Goal: Task Accomplishment & Management: Manage account settings

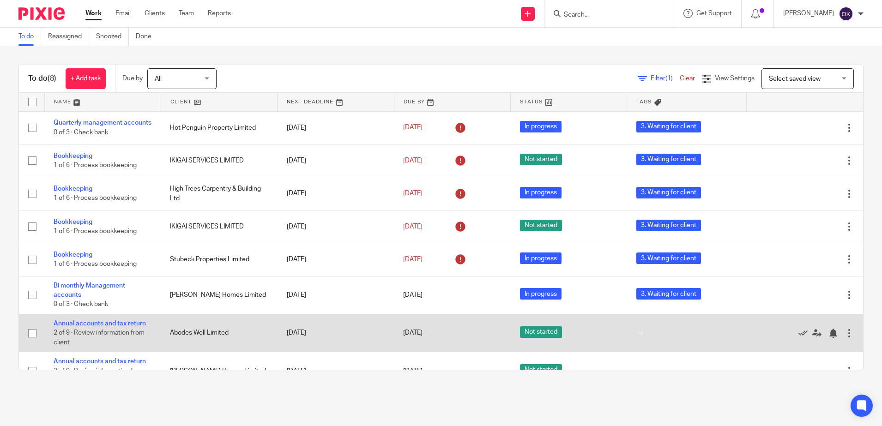
scroll to position [25, 0]
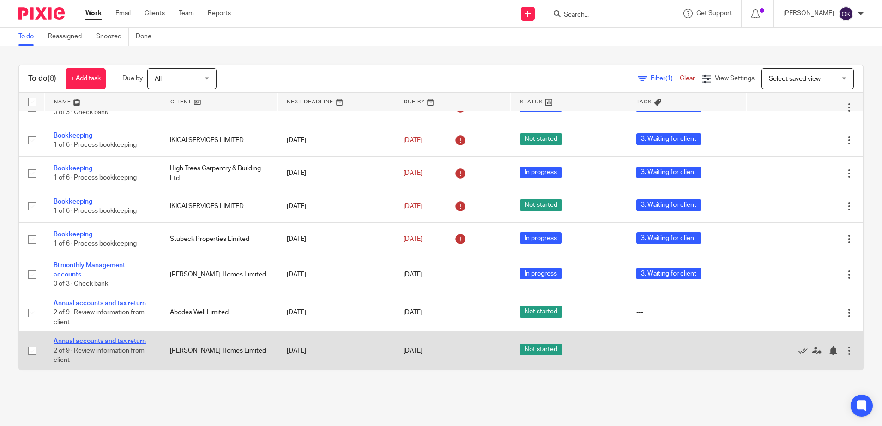
click at [108, 341] on link "Annual accounts and tax return" at bounding box center [100, 341] width 92 height 6
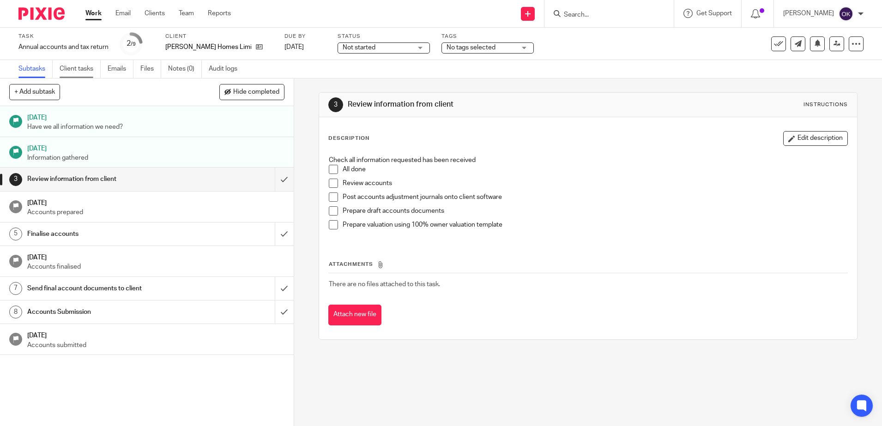
click at [90, 69] on link "Client tasks" at bounding box center [80, 69] width 41 height 18
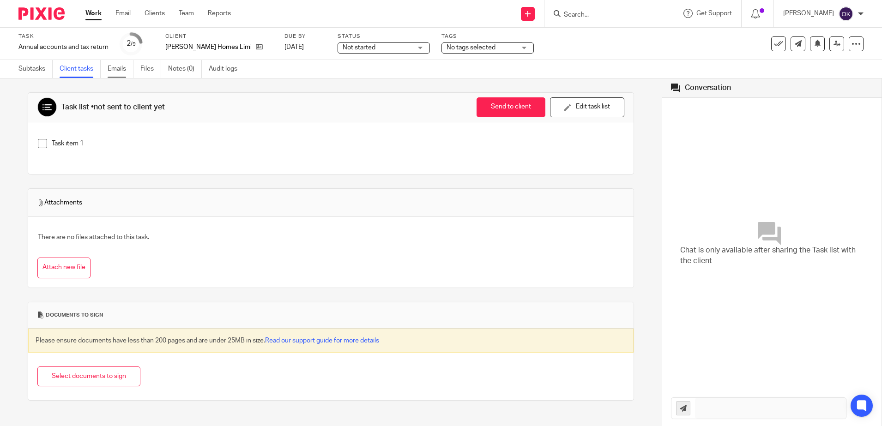
click at [119, 69] on link "Emails" at bounding box center [121, 69] width 26 height 18
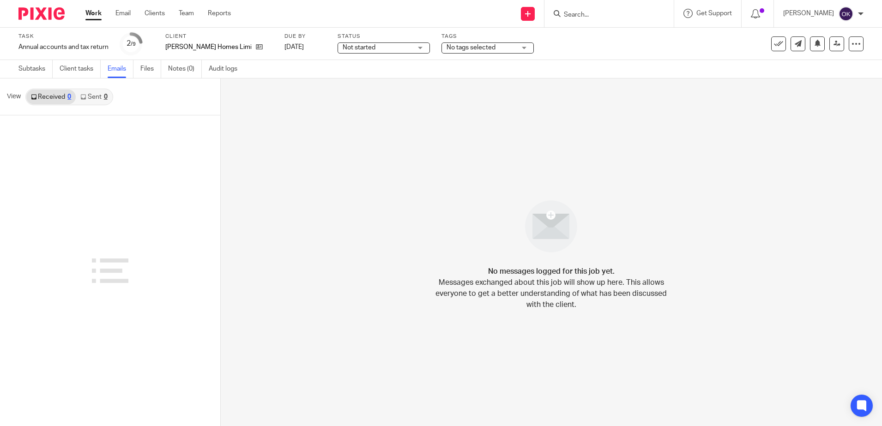
click at [102, 97] on link "Sent 0" at bounding box center [94, 97] width 36 height 15
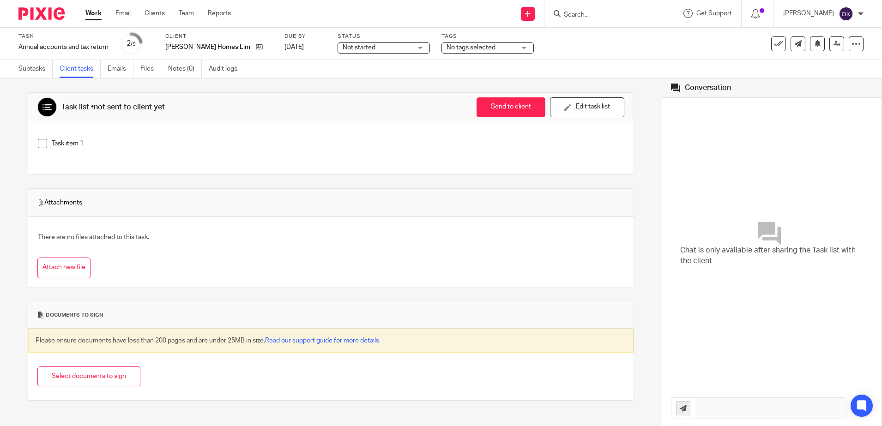
click at [36, 12] on img at bounding box center [41, 13] width 46 height 12
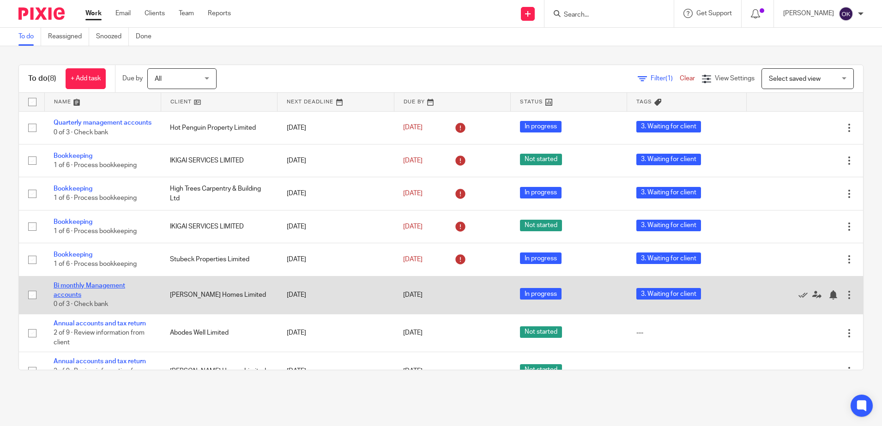
click at [81, 291] on link "Bi monthly Management accounts" at bounding box center [90, 290] width 72 height 16
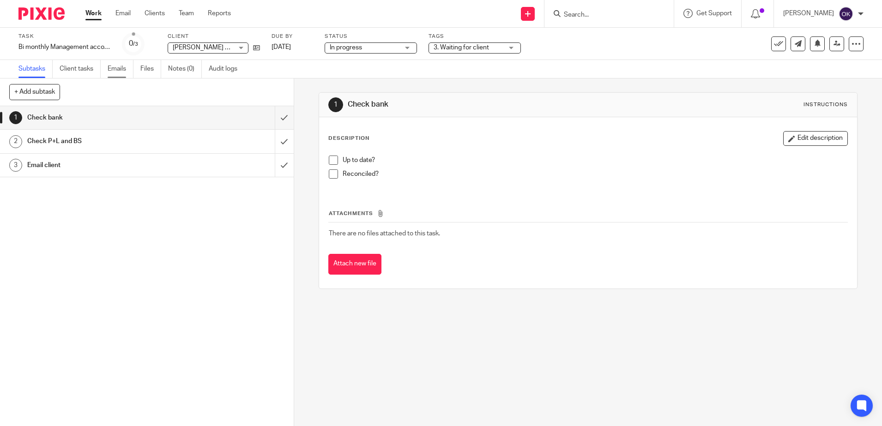
click at [117, 68] on link "Emails" at bounding box center [121, 69] width 26 height 18
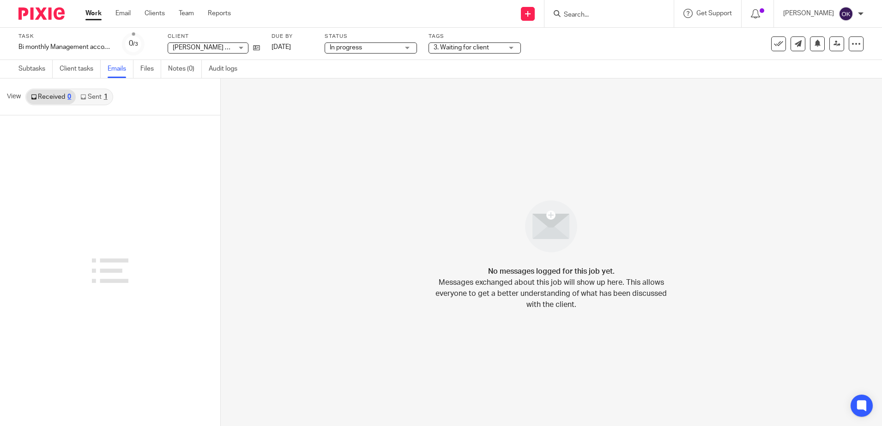
click at [105, 98] on div "1" at bounding box center [106, 97] width 4 height 6
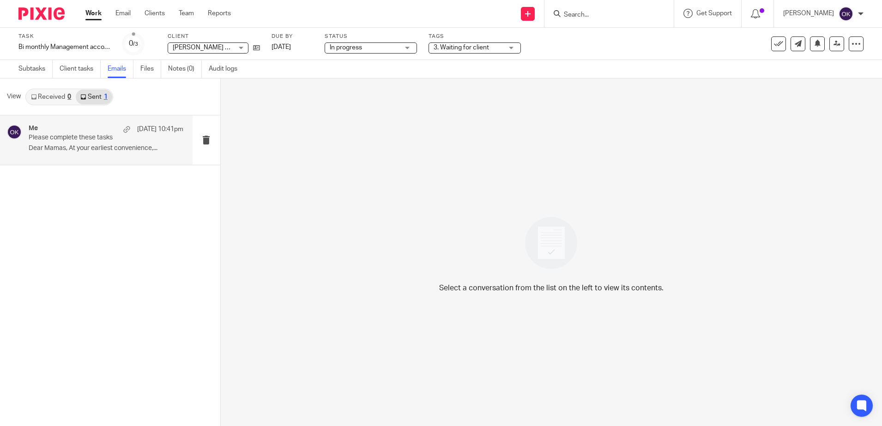
click at [80, 147] on p "Dear Mamas, At your earliest convenience,..." at bounding box center [106, 148] width 155 height 8
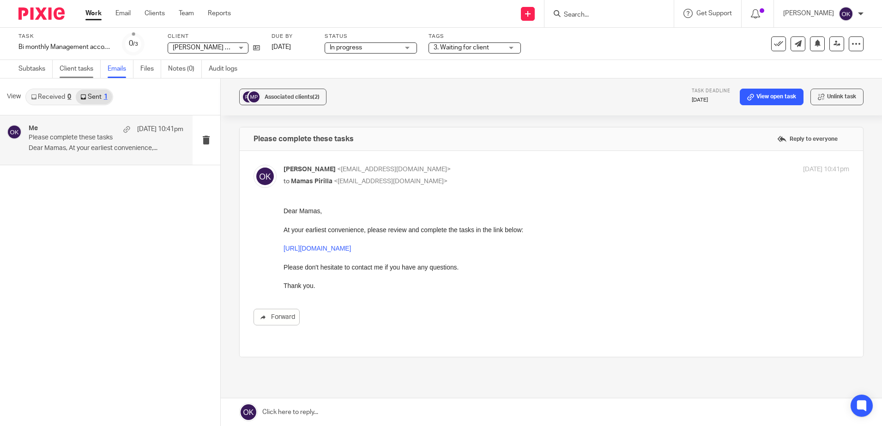
click at [69, 71] on link "Client tasks" at bounding box center [80, 69] width 41 height 18
